Goal: Use online tool/utility: Utilize a website feature to perform a specific function

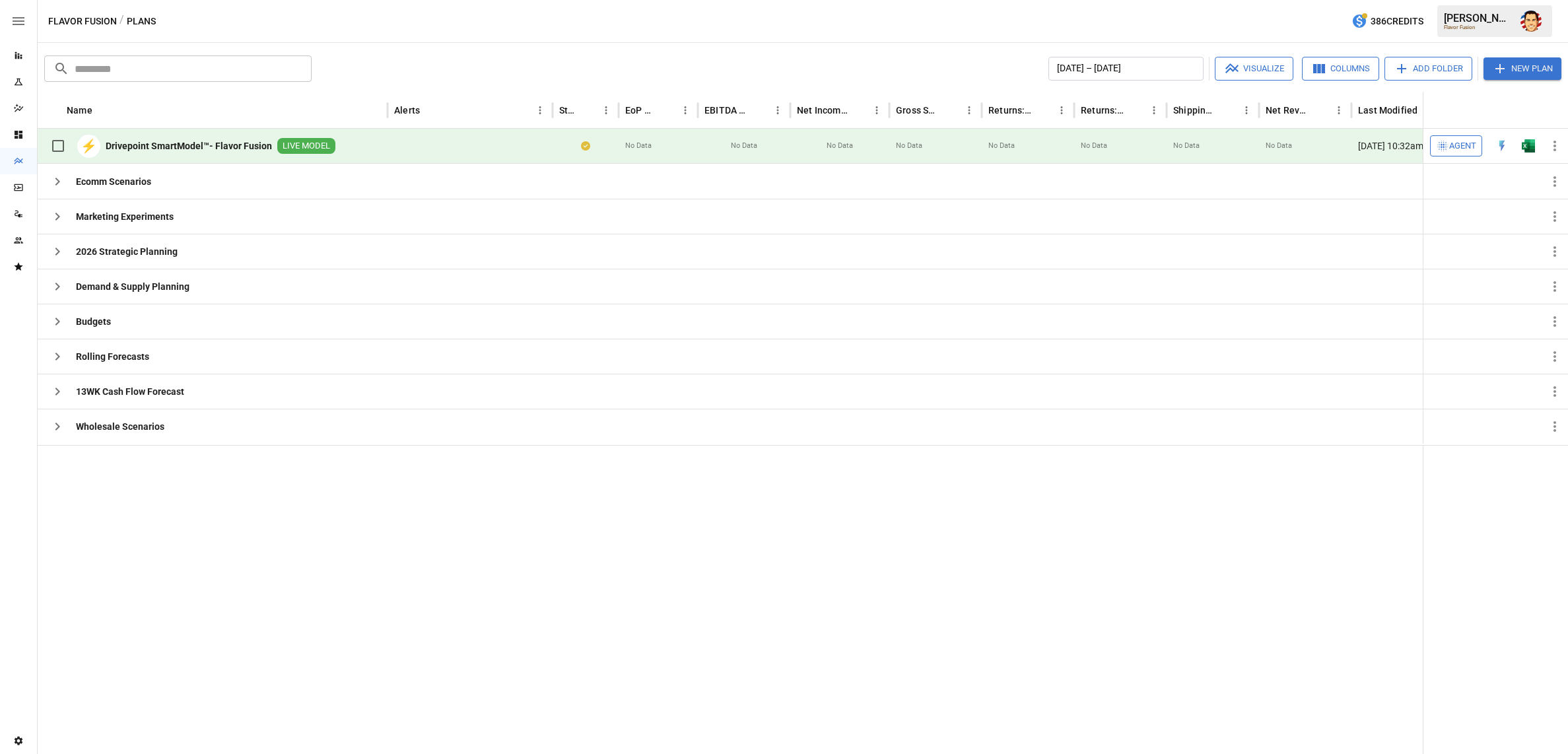
click at [22, 58] on icon "Reports" at bounding box center [19, 56] width 7 height 7
click at [1534, 145] on img "Open in Excel" at bounding box center [1528, 145] width 13 height 13
click at [1450, 149] on span "Agent" at bounding box center [1462, 146] width 27 height 15
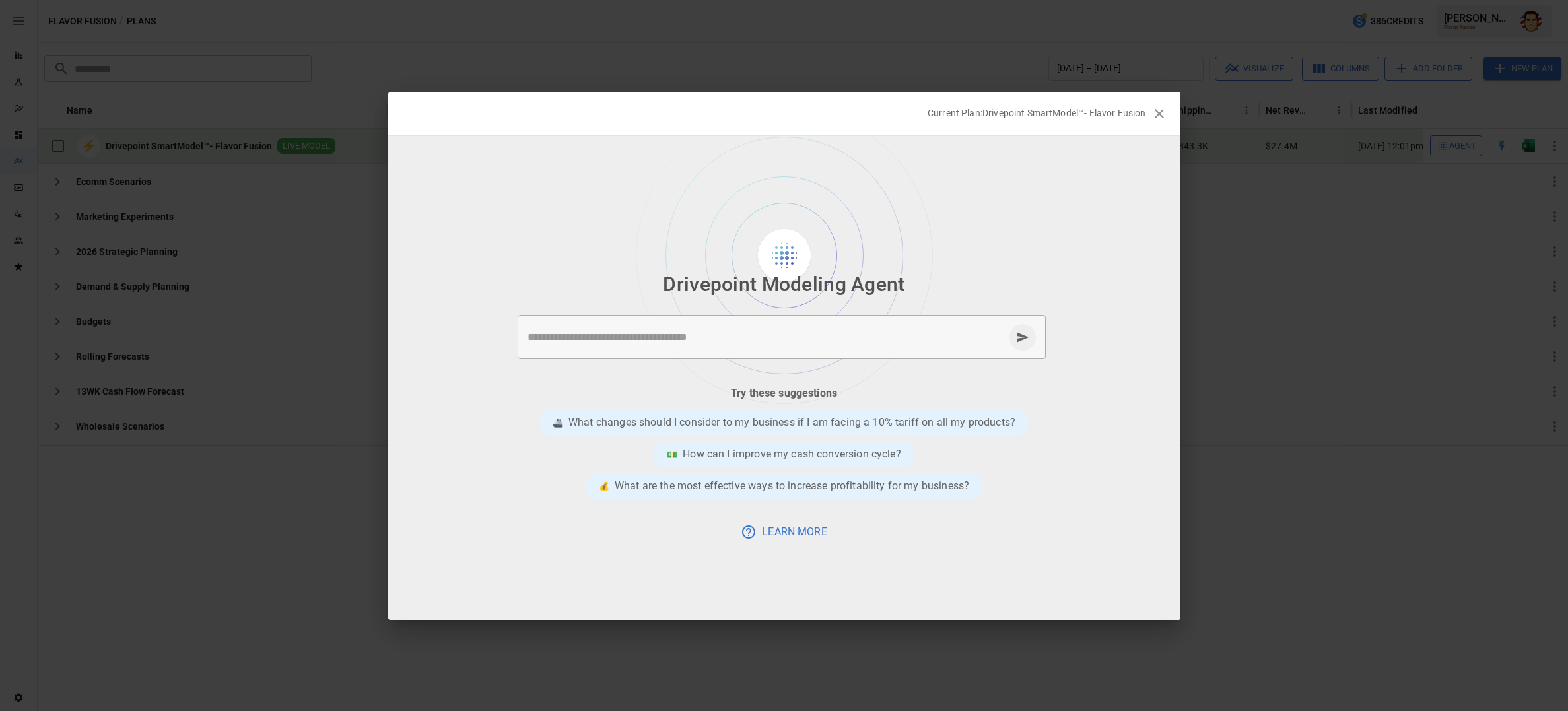
click at [863, 338] on textarea at bounding box center [765, 336] width 476 height 15
type textarea "**********"
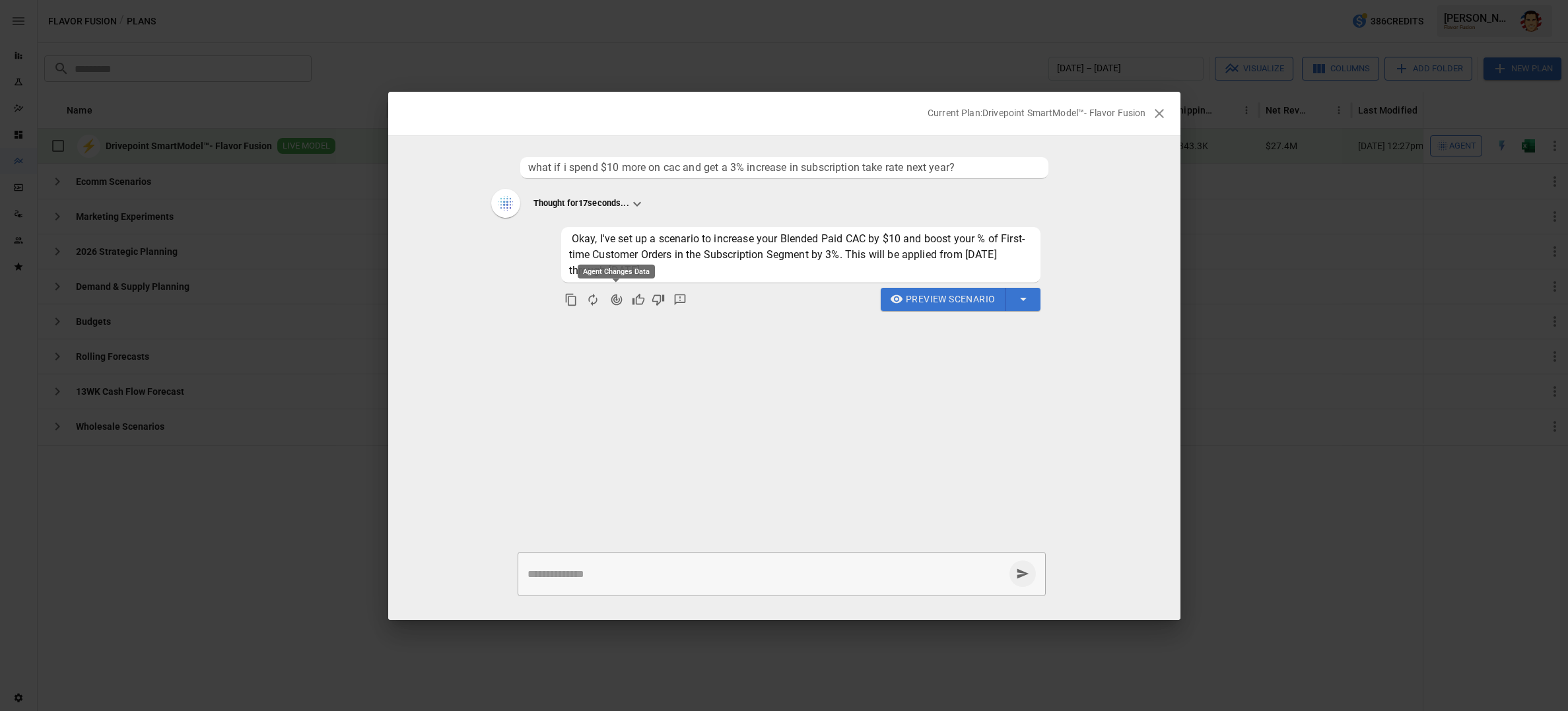
click at [601, 299] on button "Regenerate Response" at bounding box center [593, 299] width 23 height 23
click at [610, 299] on icon "Agent Changes Data" at bounding box center [616, 299] width 13 height 13
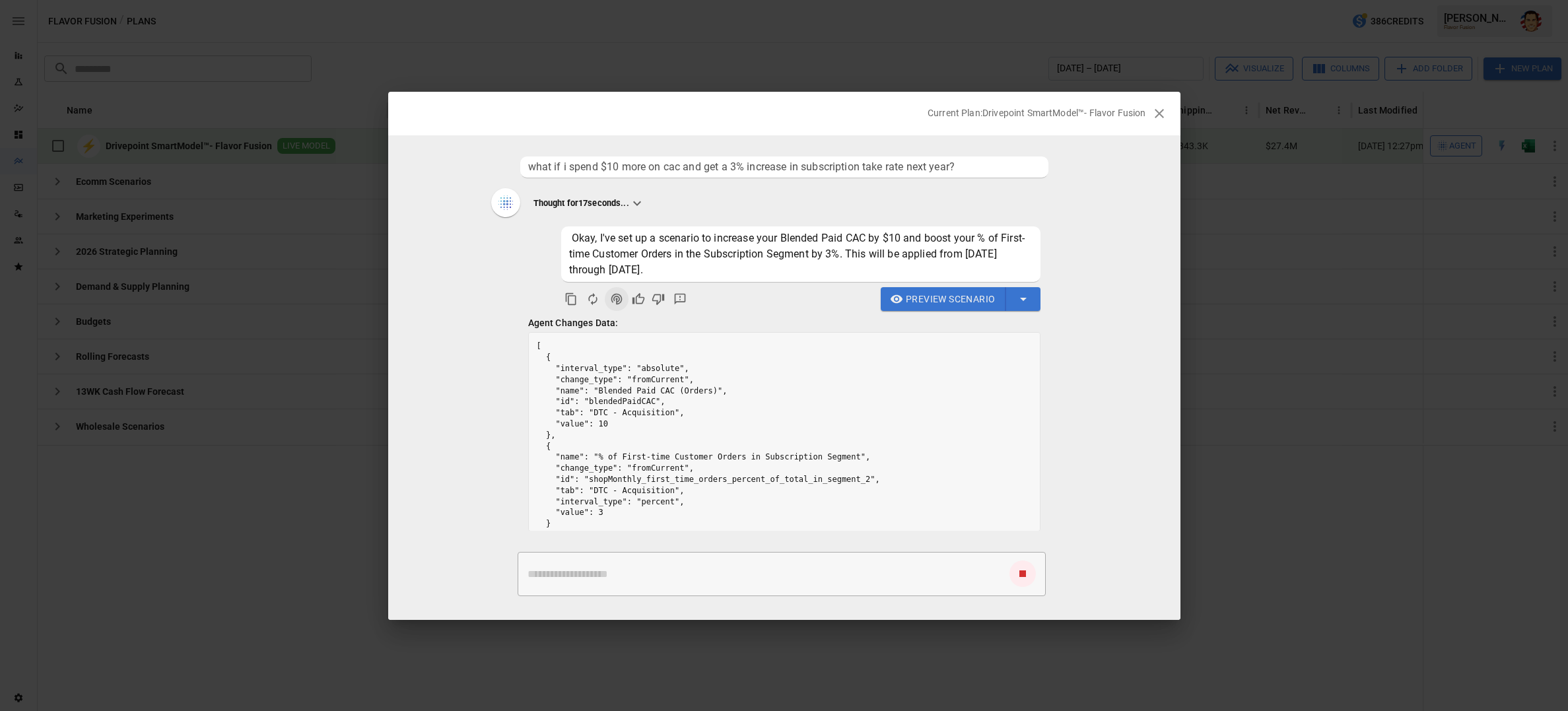
scroll to position [16, 0]
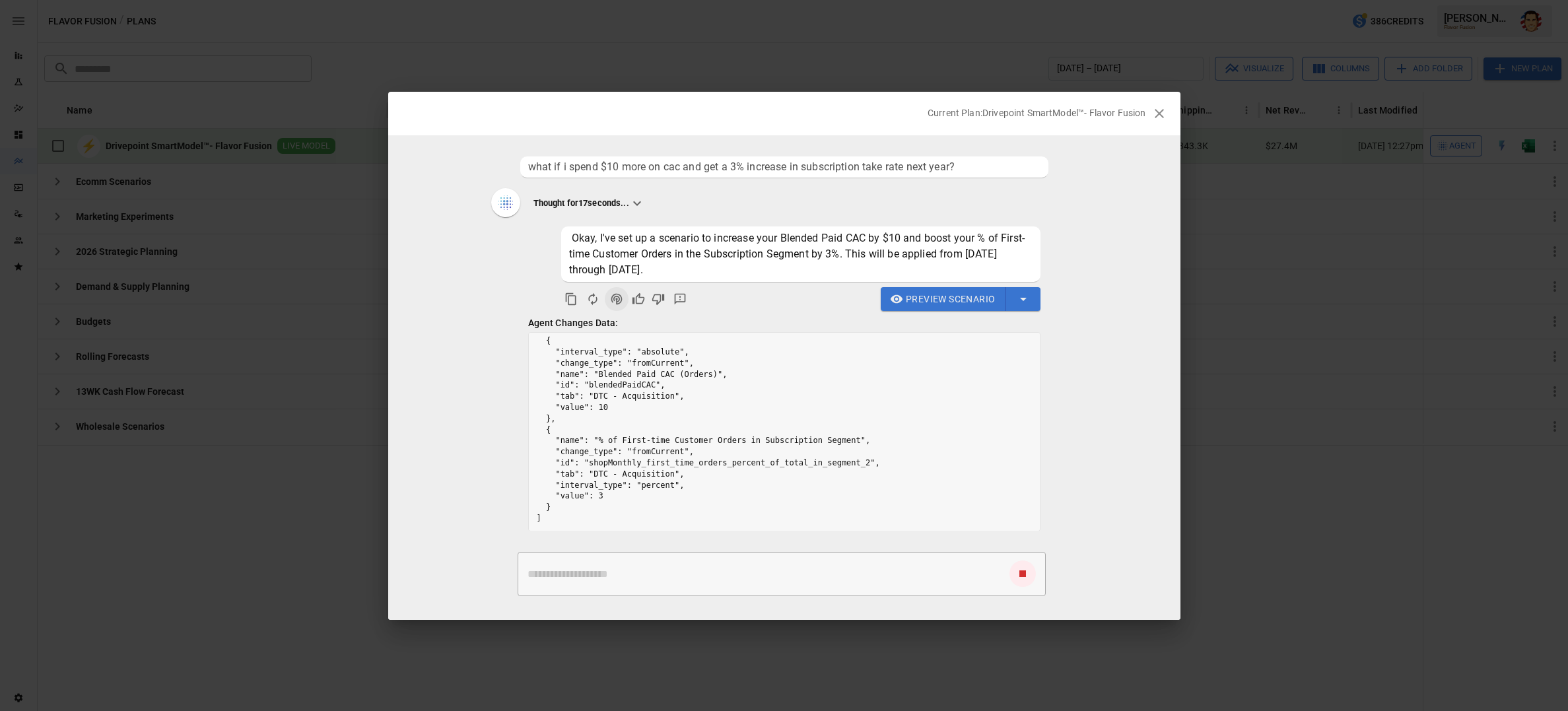
drag, startPoint x: 1119, startPoint y: 366, endPoint x: 1044, endPoint y: 326, distance: 85.0
click at [1119, 366] on ul "what if i spend $10 more on cac and get a 3% increase in subscription take rate…" at bounding box center [784, 341] width 792 height 378
click at [943, 303] on span "Preview Scenario" at bounding box center [950, 299] width 89 height 16
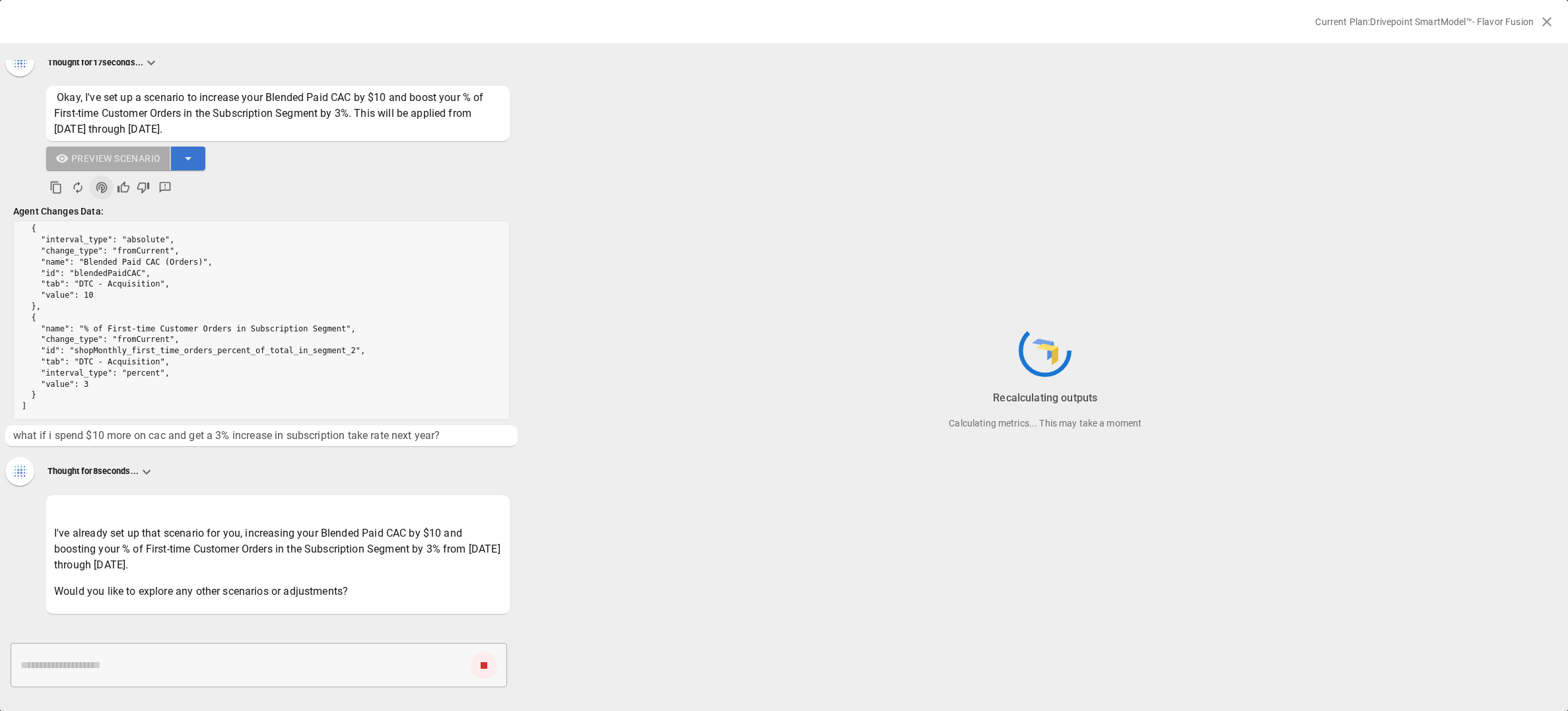
scroll to position [104, 0]
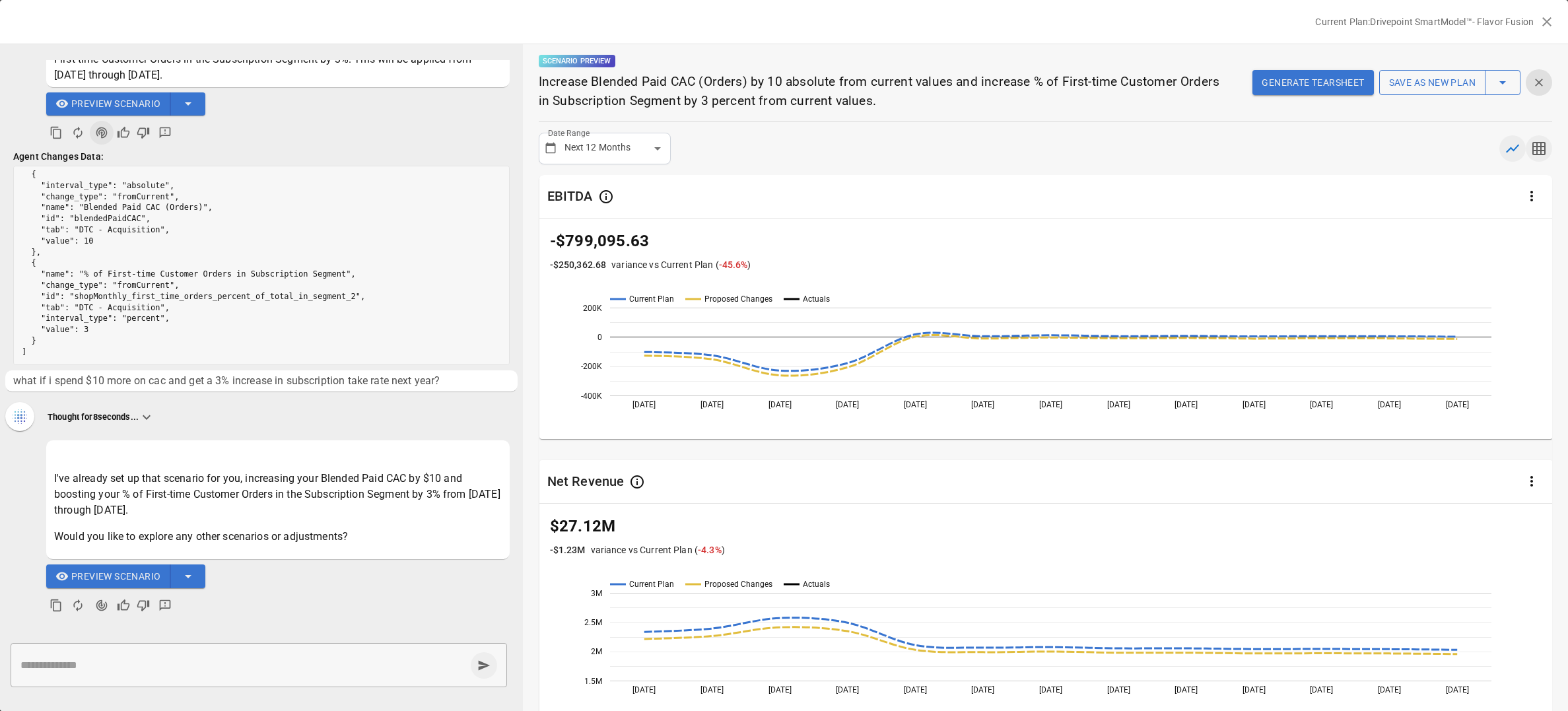
click at [1538, 145] on icon "button" at bounding box center [1538, 149] width 16 height 16
